Goal: Task Accomplishment & Management: Manage account settings

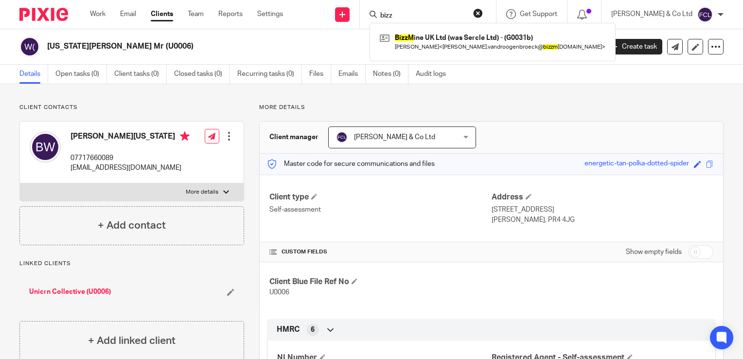
scroll to position [381, 0]
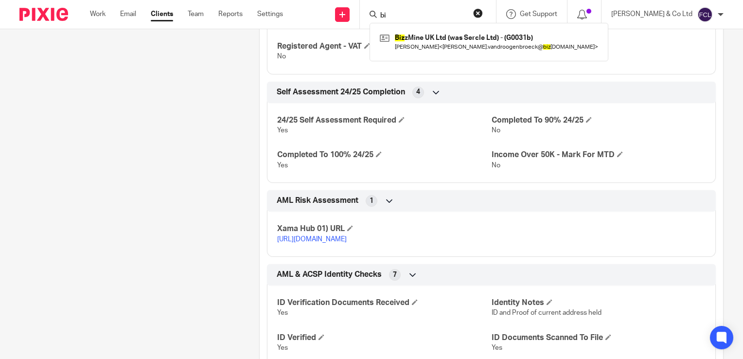
type input "b"
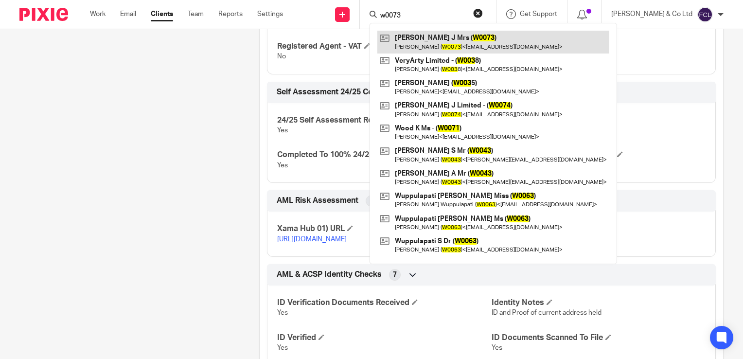
type input "w0073"
click at [461, 47] on link at bounding box center [494, 42] width 232 height 22
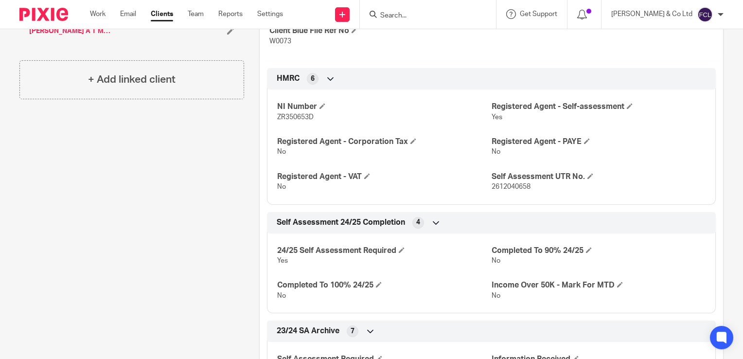
scroll to position [244, 0]
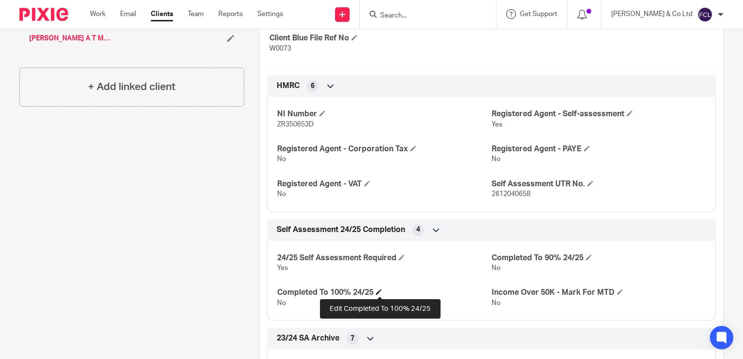
click at [381, 290] on span at bounding box center [379, 292] width 6 height 6
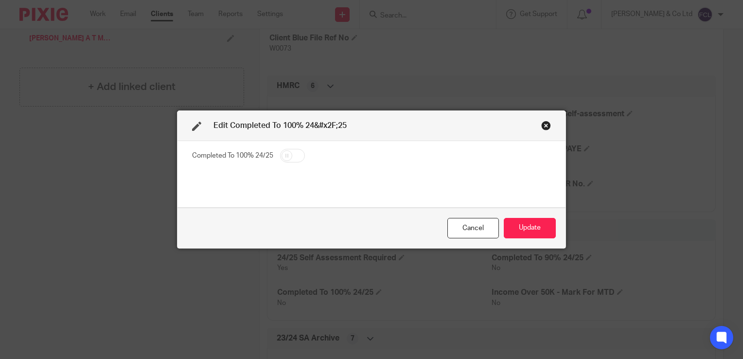
click at [291, 157] on input "checkbox" at bounding box center [292, 156] width 25 height 14
checkbox input "true"
click at [541, 235] on button "Update" at bounding box center [530, 228] width 52 height 21
